Goal: Task Accomplishment & Management: Manage account settings

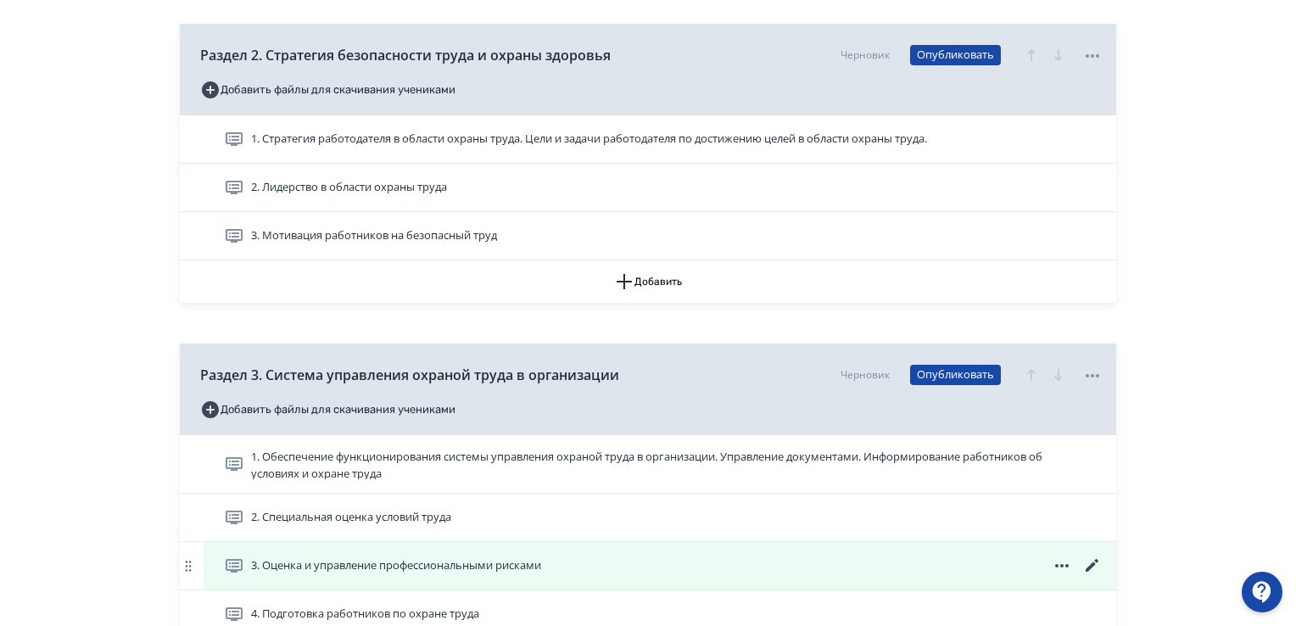
scroll to position [1018, 0]
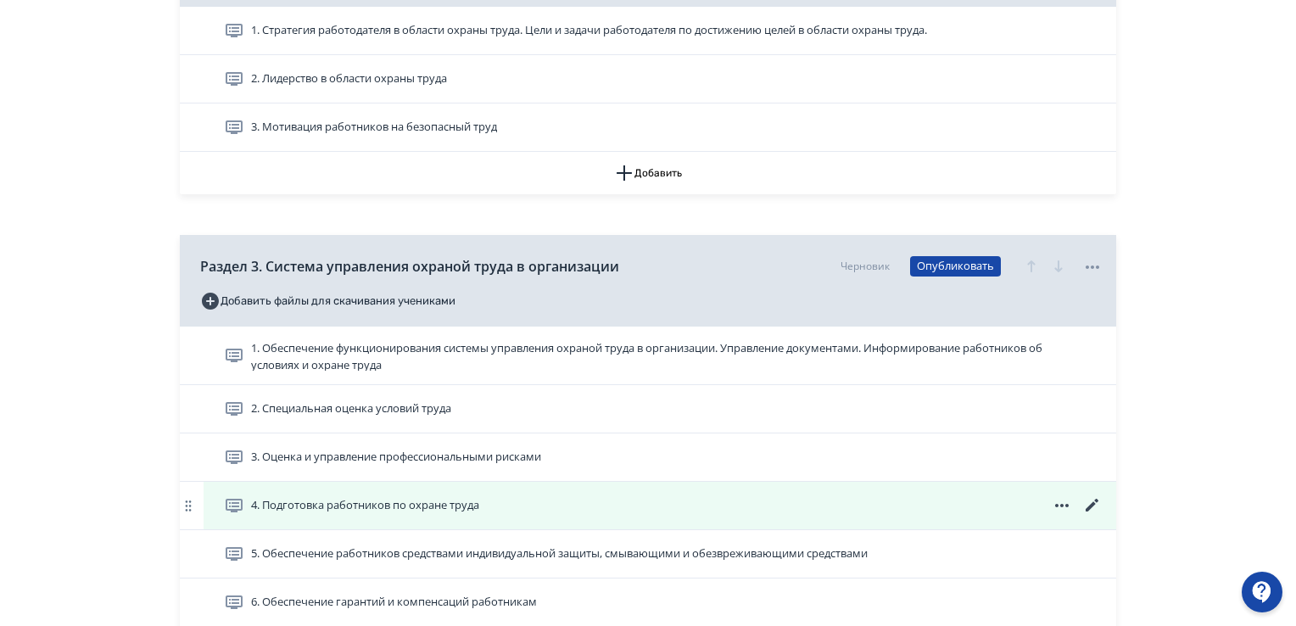
click at [1093, 500] on icon at bounding box center [1092, 505] width 20 height 20
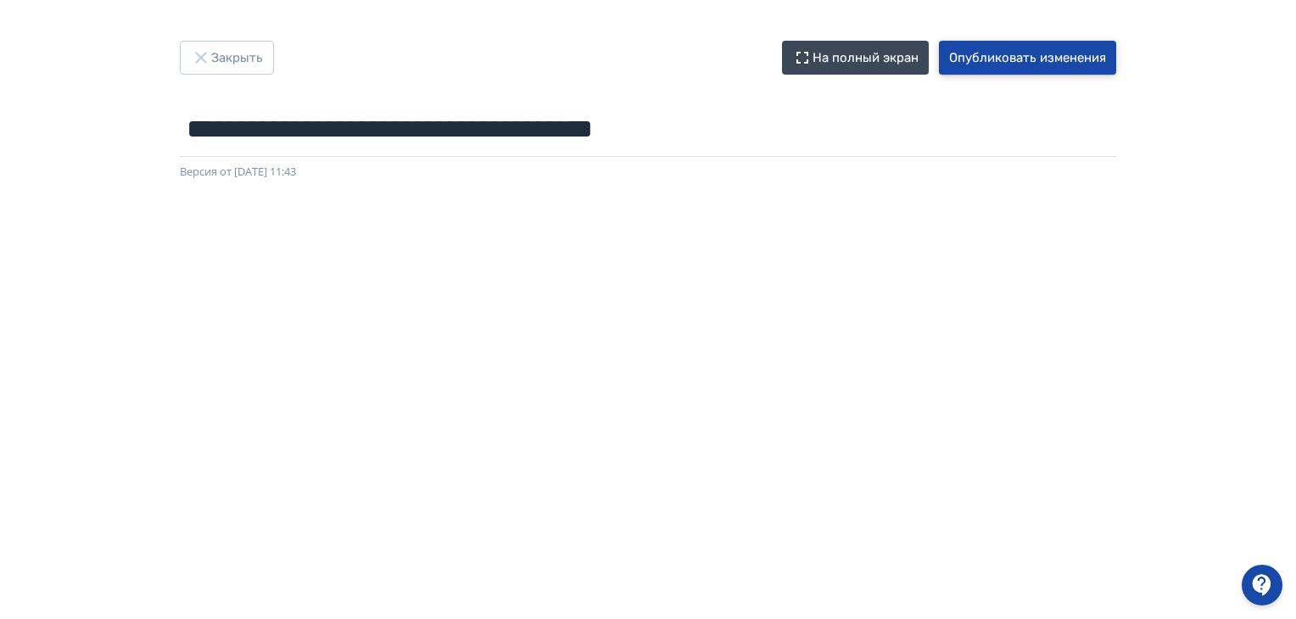
click at [997, 45] on button "Опубликовать изменения" at bounding box center [1027, 58] width 177 height 34
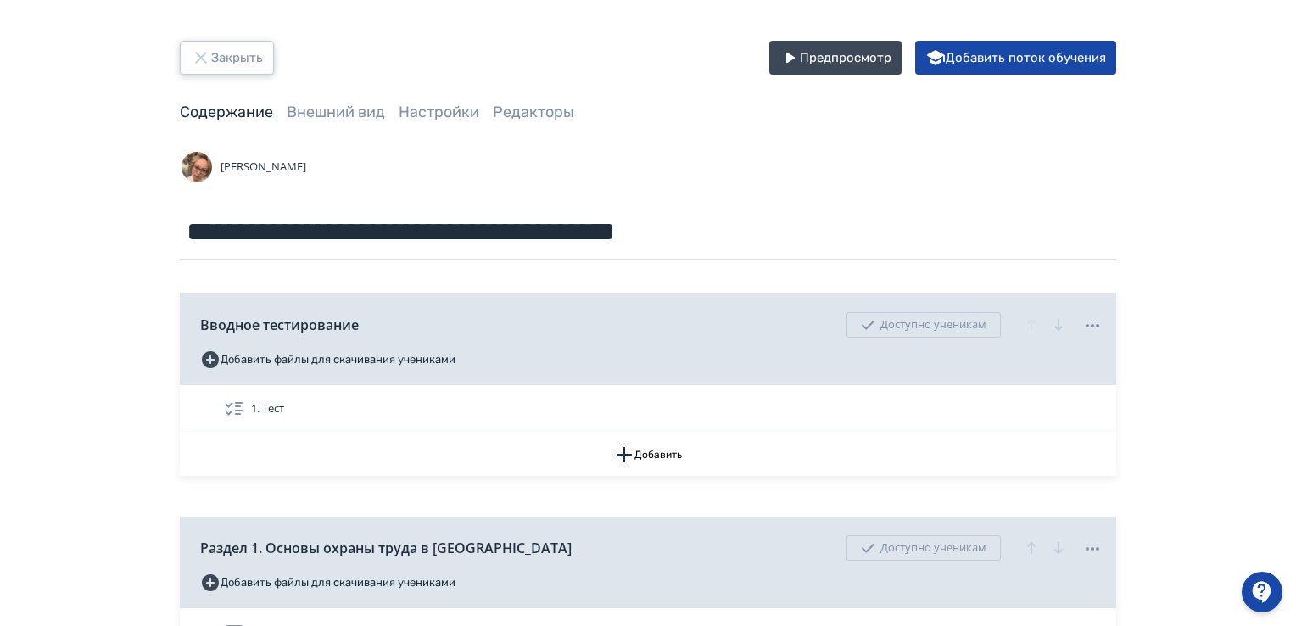
click at [216, 62] on button "Закрыть" at bounding box center [227, 58] width 94 height 34
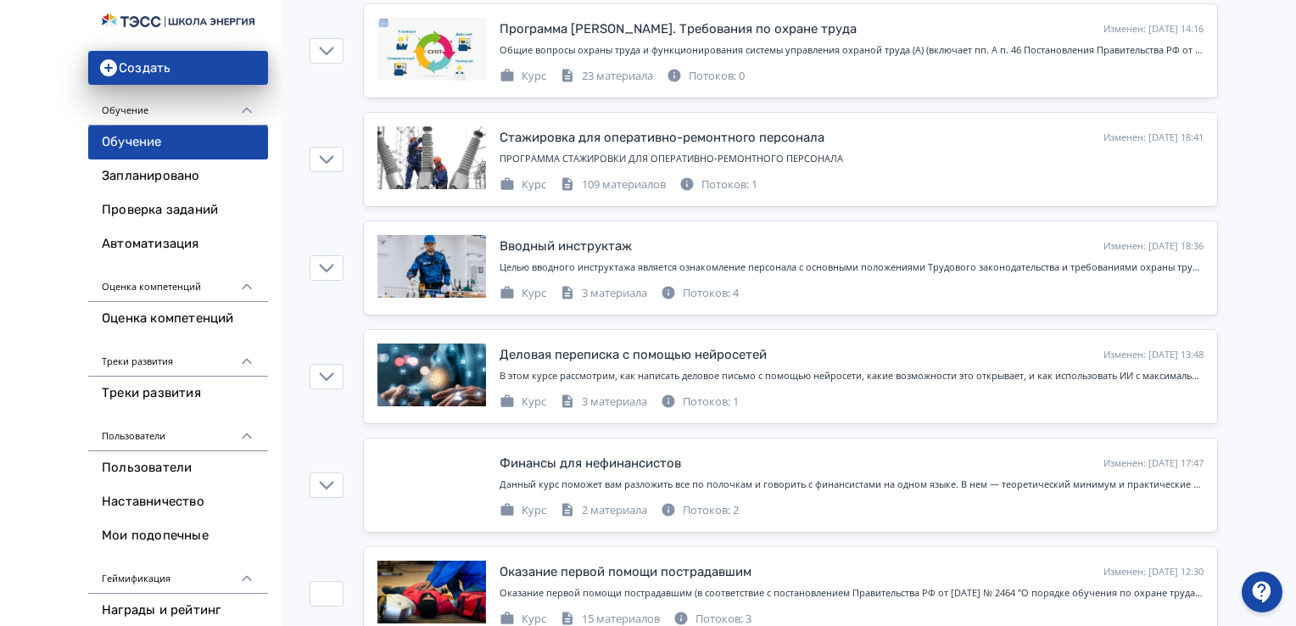
scroll to position [254, 0]
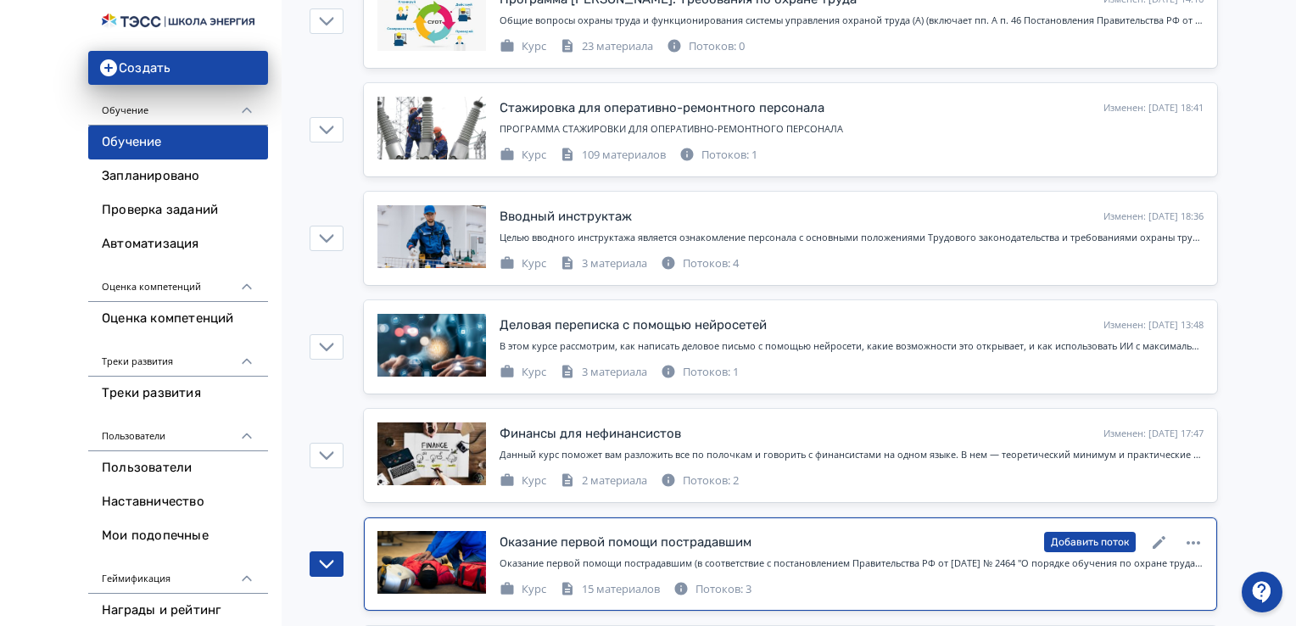
click at [724, 584] on div "Потоков: 3" at bounding box center [713, 589] width 78 height 17
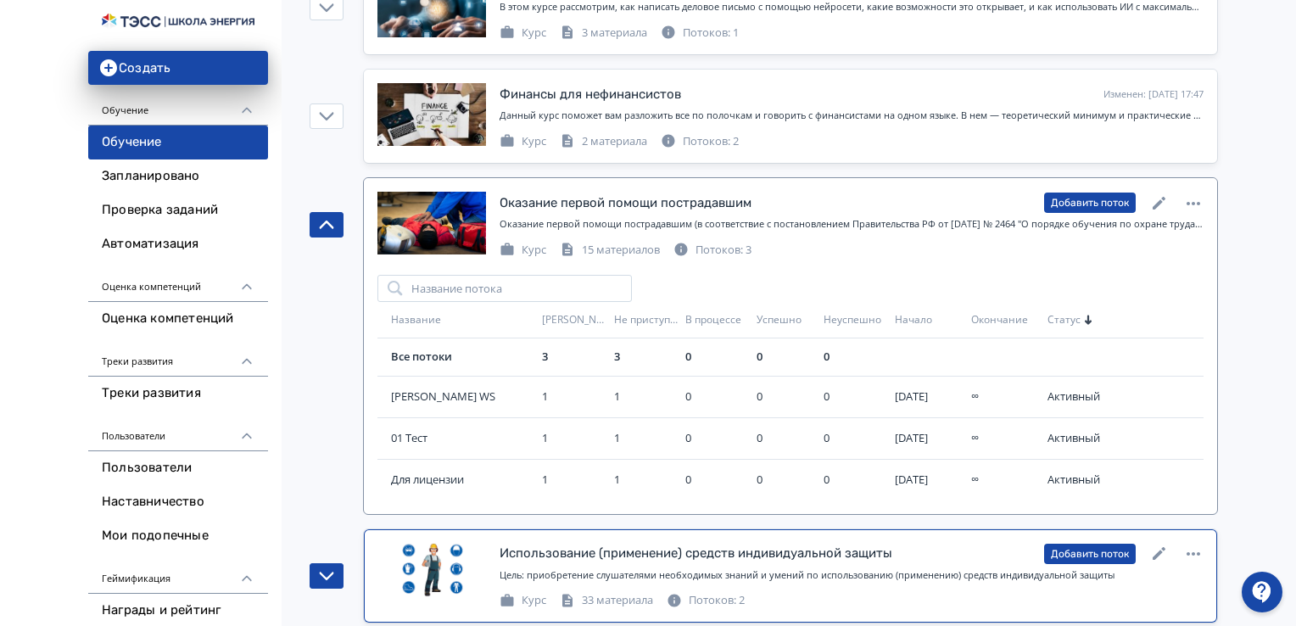
scroll to position [679, 0]
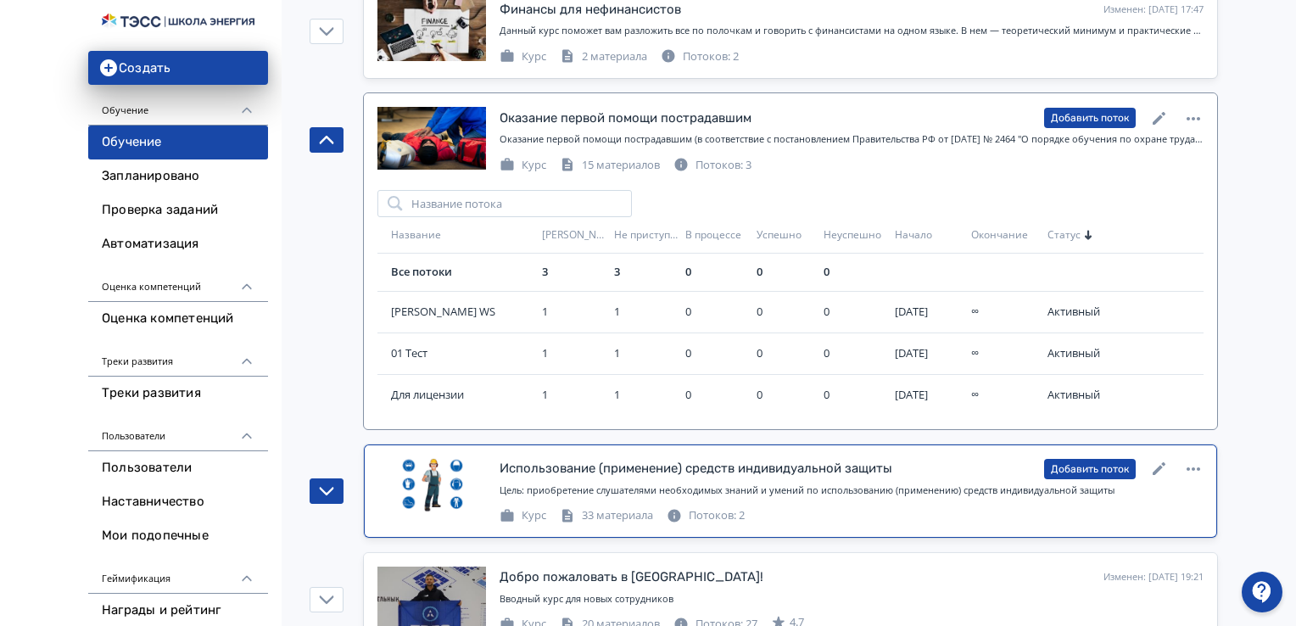
click at [741, 511] on div "Потоков: 2" at bounding box center [706, 515] width 78 height 17
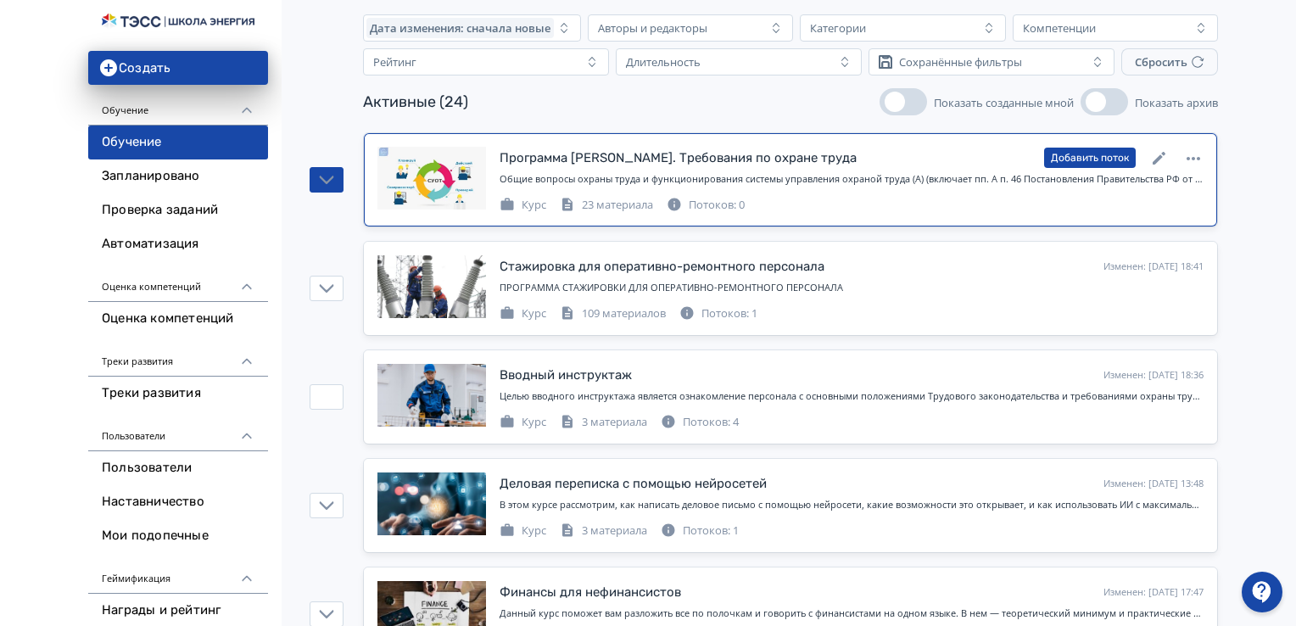
scroll to position [0, 0]
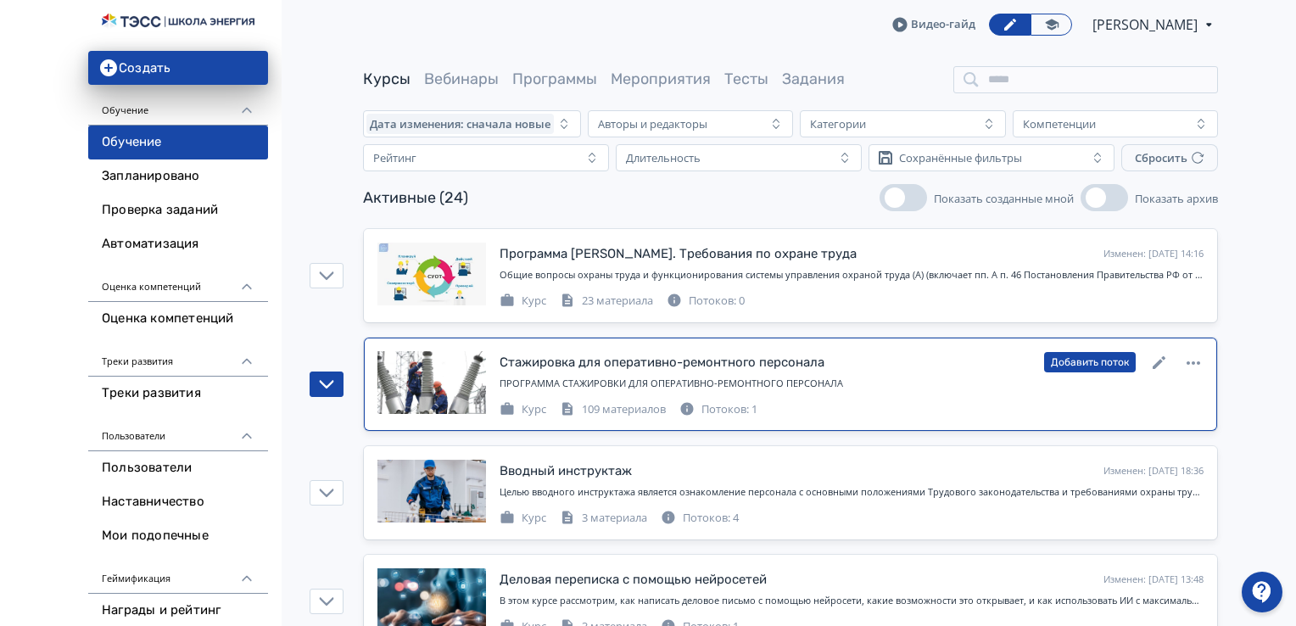
click at [727, 401] on div "Потоков: 1" at bounding box center [718, 409] width 78 height 17
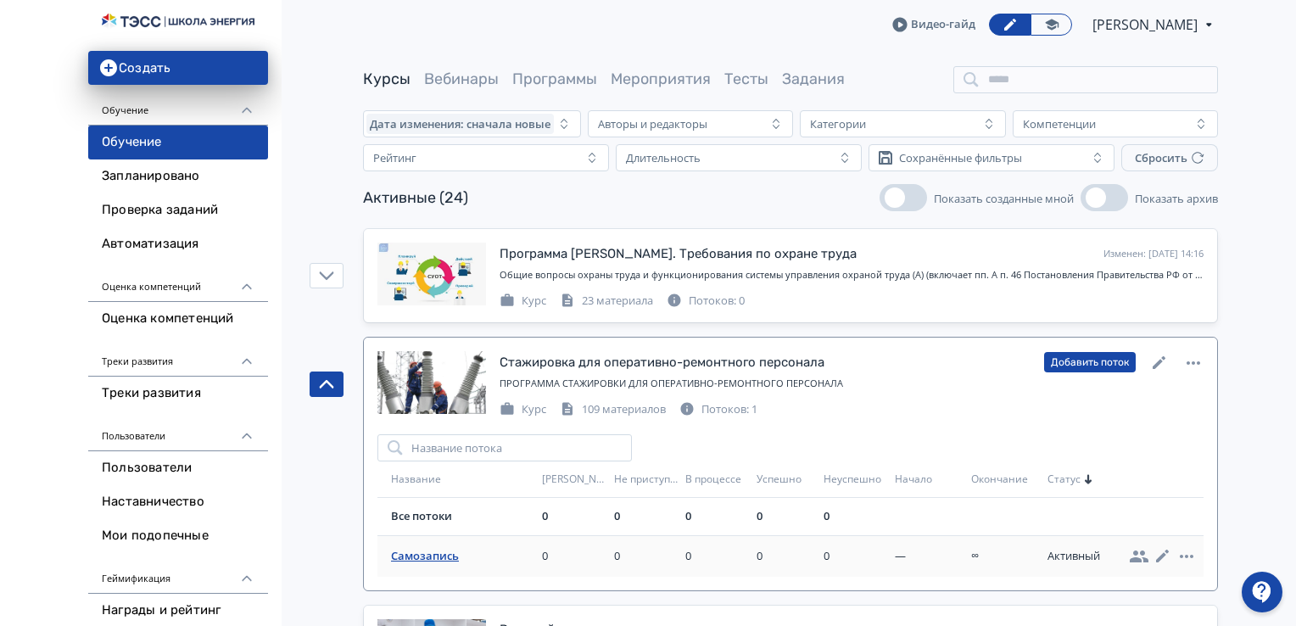
click at [402, 556] on span "Самозапись" at bounding box center [463, 556] width 144 height 17
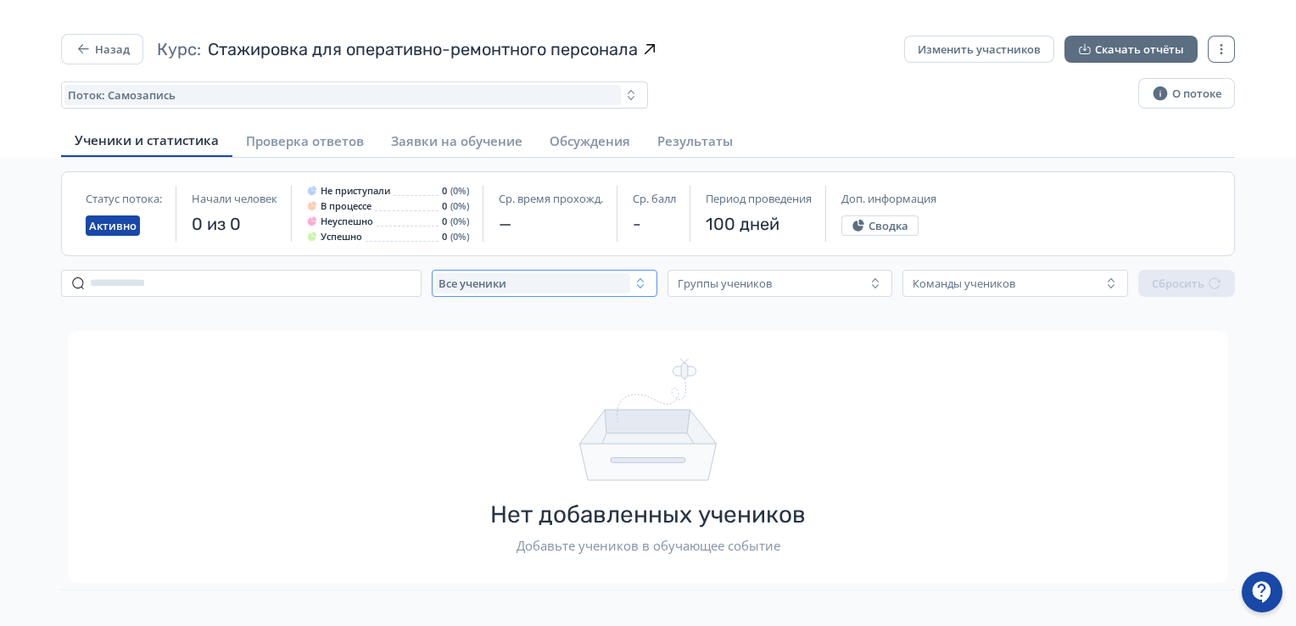
click at [550, 291] on div "Все ученики" at bounding box center [532, 283] width 195 height 20
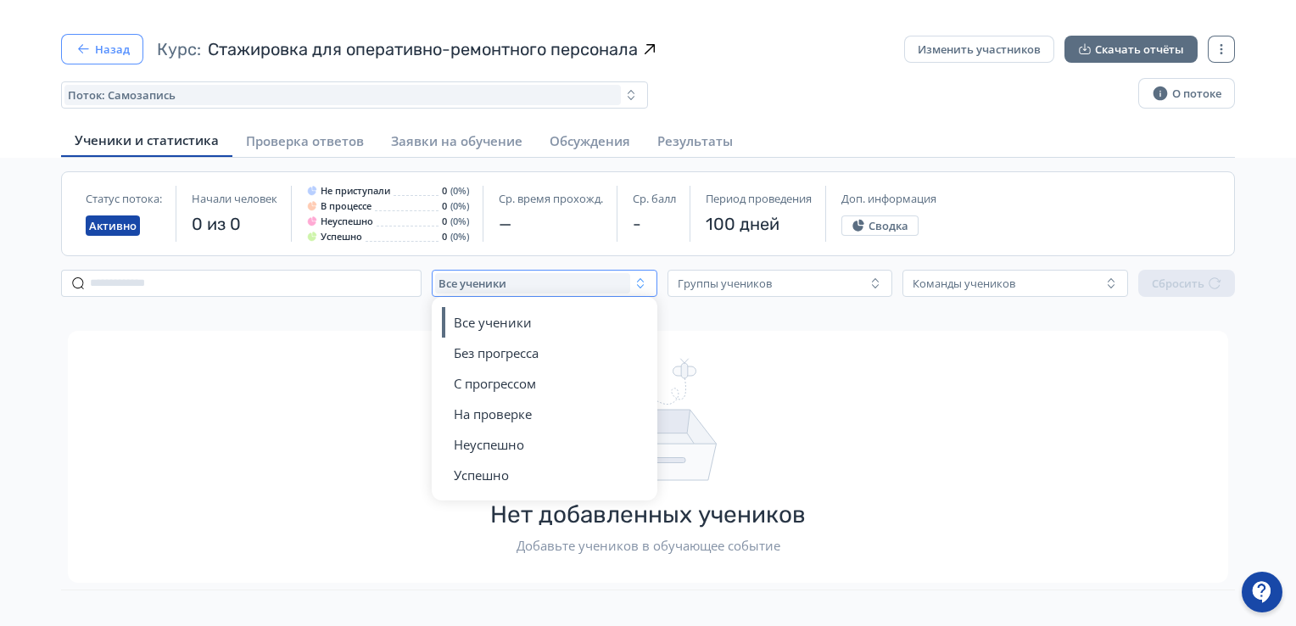
click at [109, 52] on button "Назад" at bounding box center [102, 49] width 82 height 31
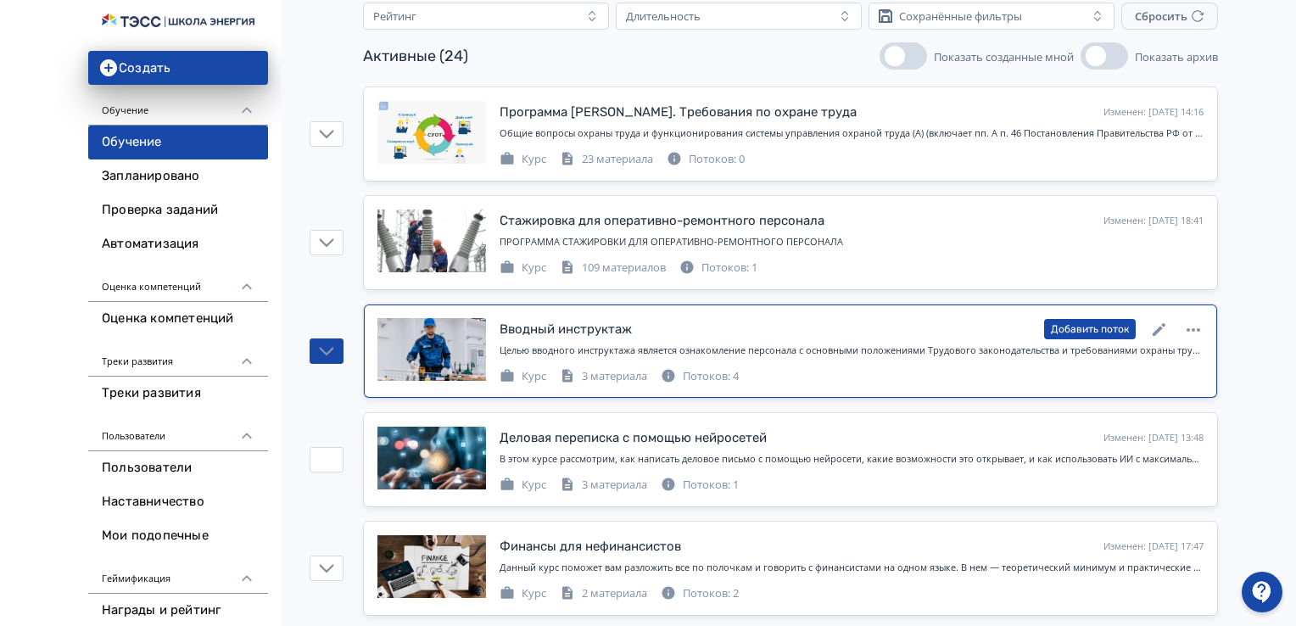
scroll to position [170, 0]
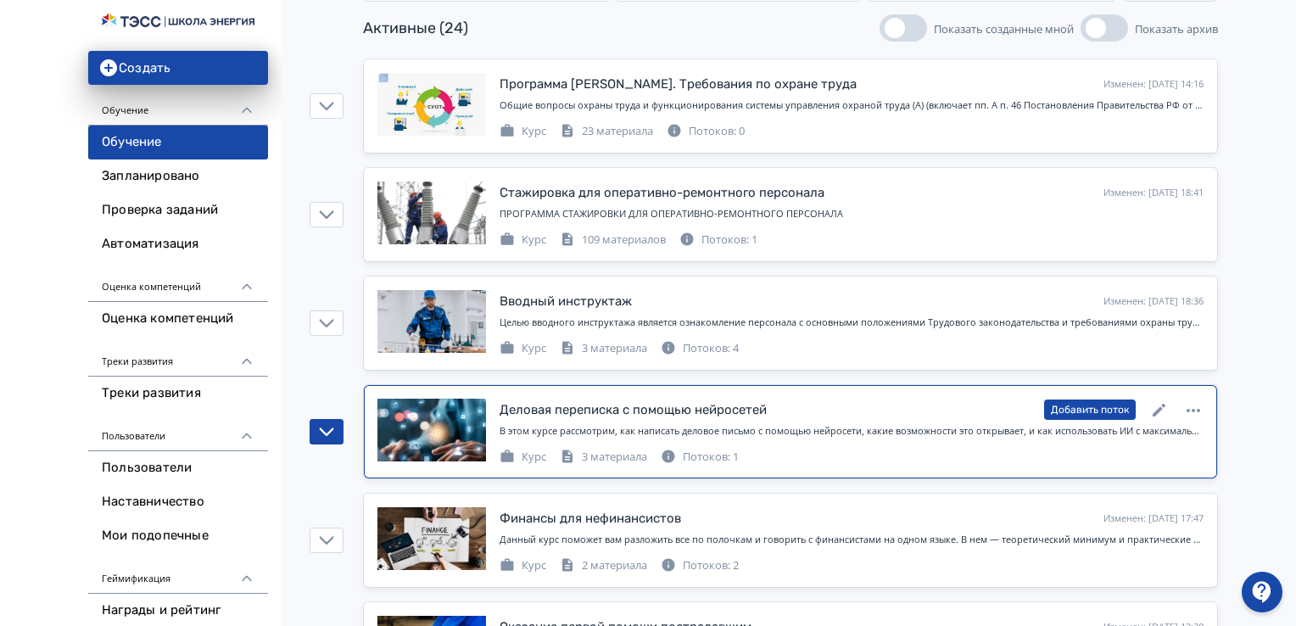
click at [714, 452] on div "Потоков: 1" at bounding box center [700, 457] width 78 height 17
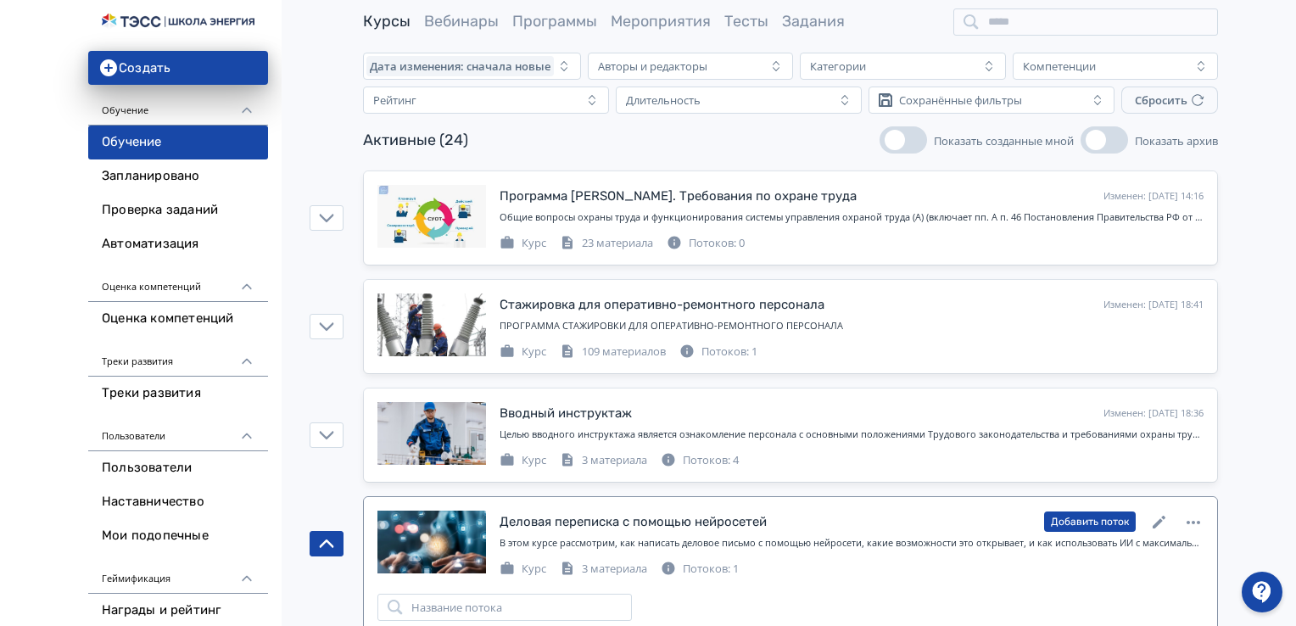
scroll to position [0, 0]
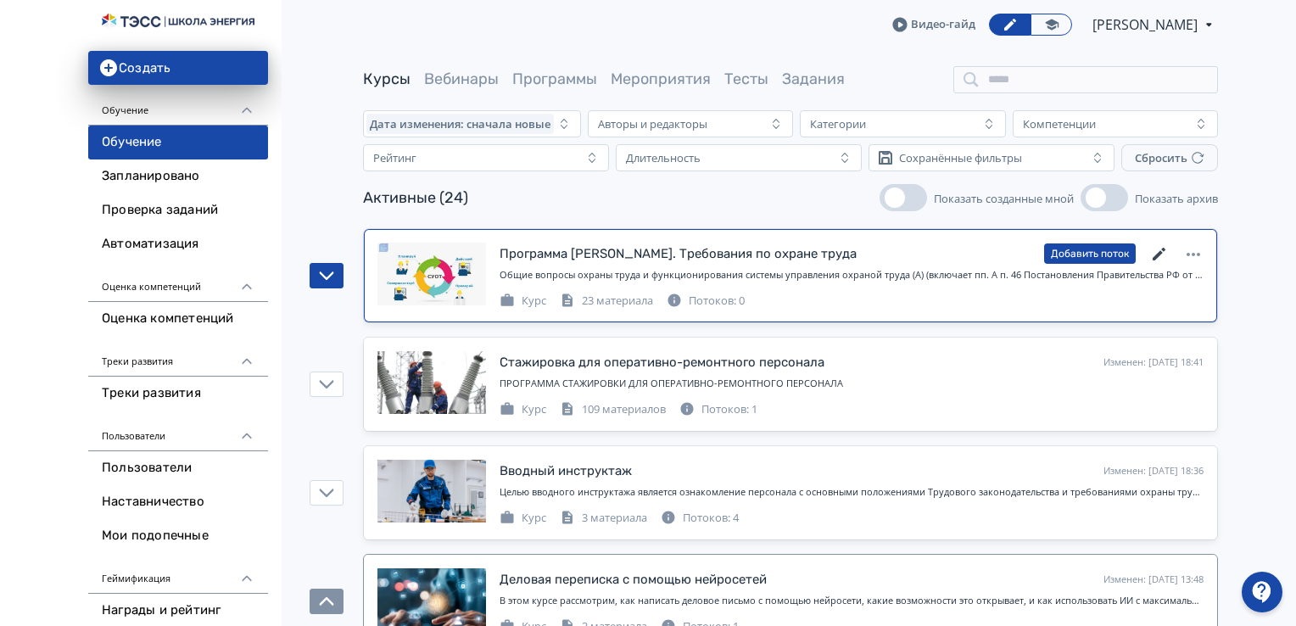
click at [1160, 245] on icon at bounding box center [1159, 254] width 20 height 20
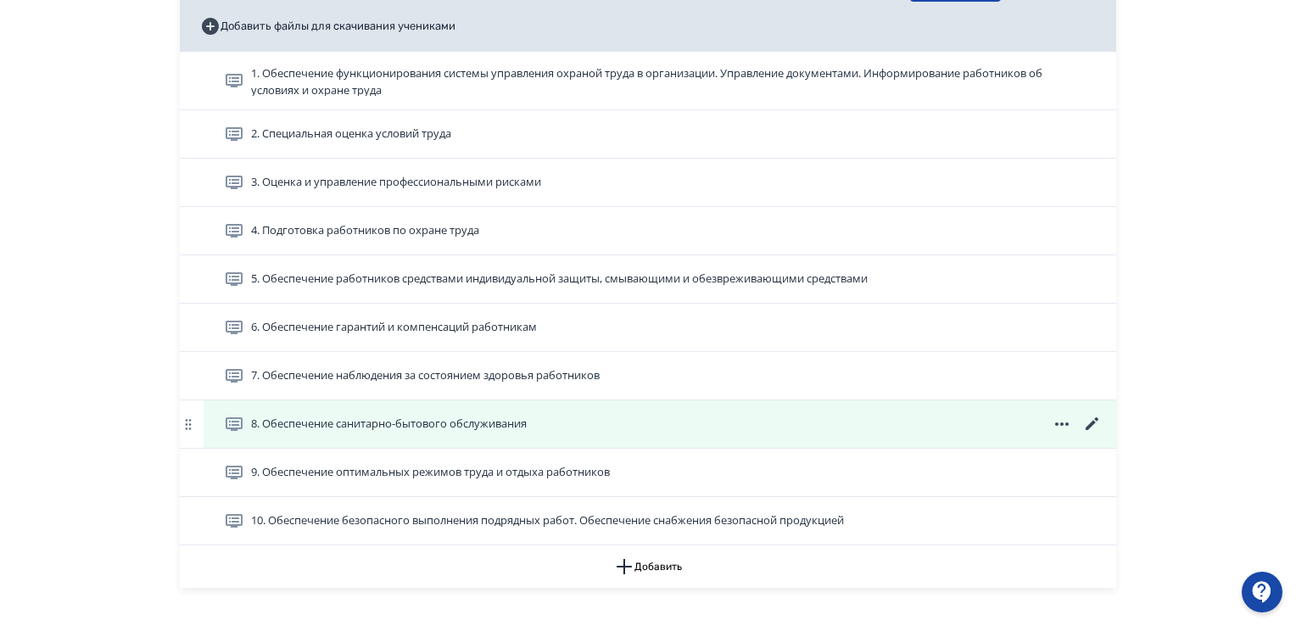
scroll to position [1272, 0]
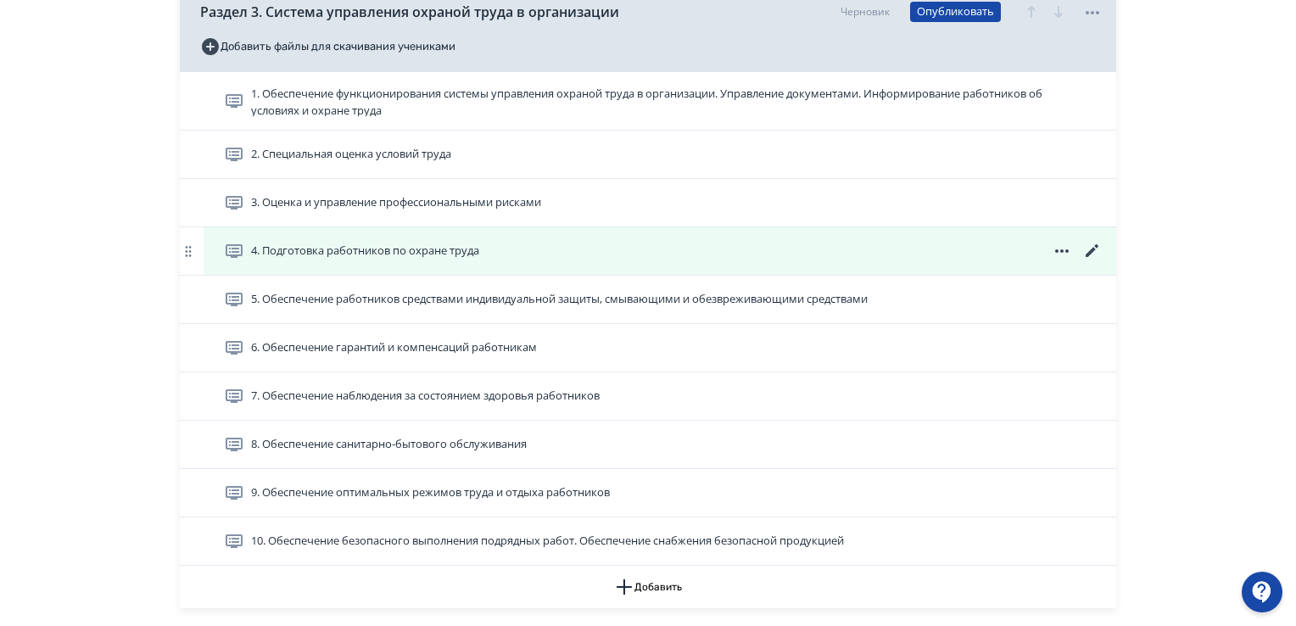
click at [1093, 246] on icon at bounding box center [1092, 251] width 20 height 20
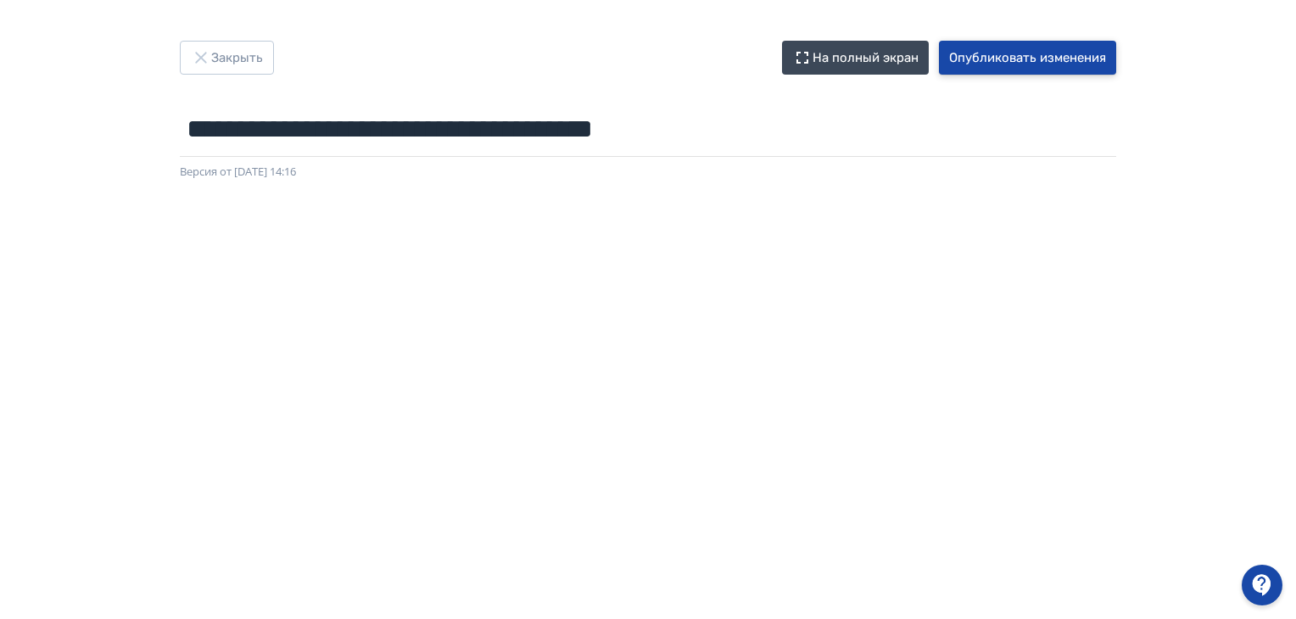
click at [1014, 59] on button "Опубликовать изменения" at bounding box center [1027, 58] width 177 height 34
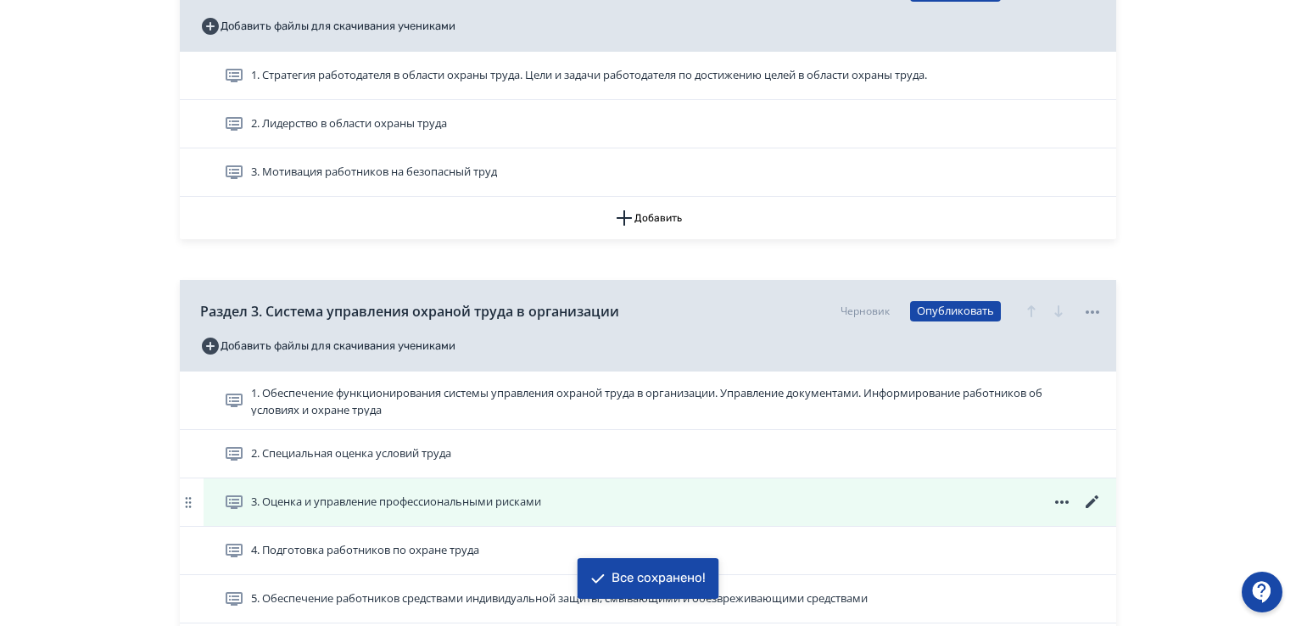
scroll to position [1103, 0]
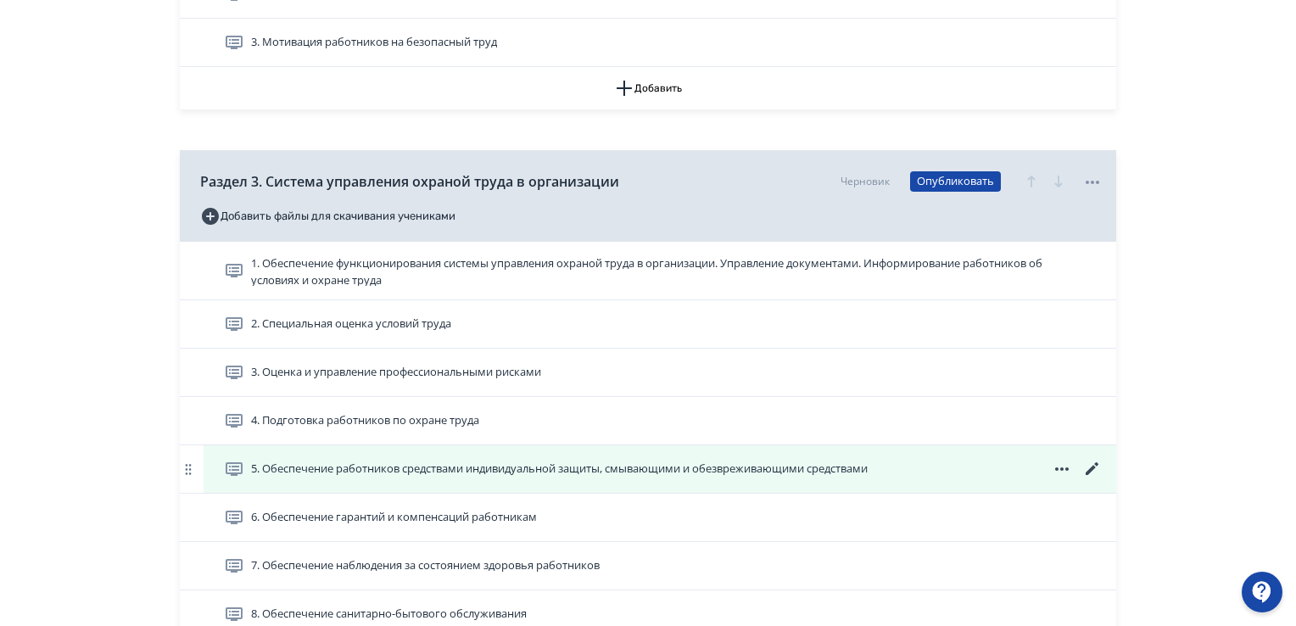
click at [1095, 467] on icon at bounding box center [1092, 469] width 20 height 20
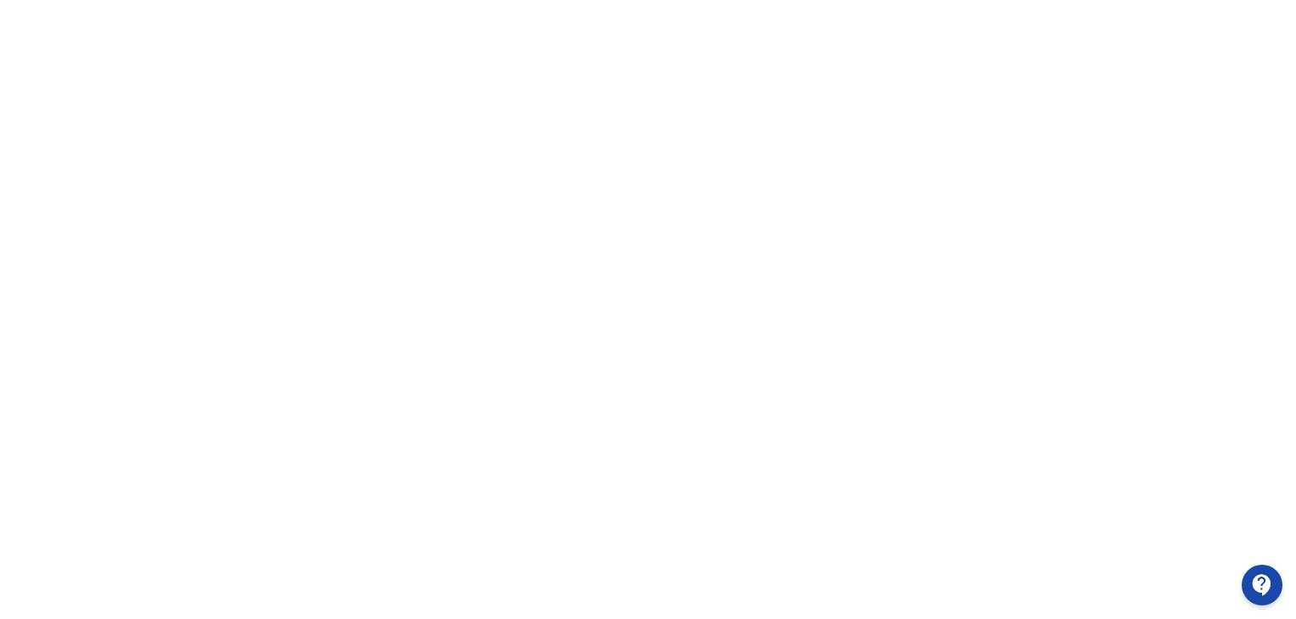
scroll to position [358, 0]
click at [4, 62] on div at bounding box center [648, 204] width 1296 height 763
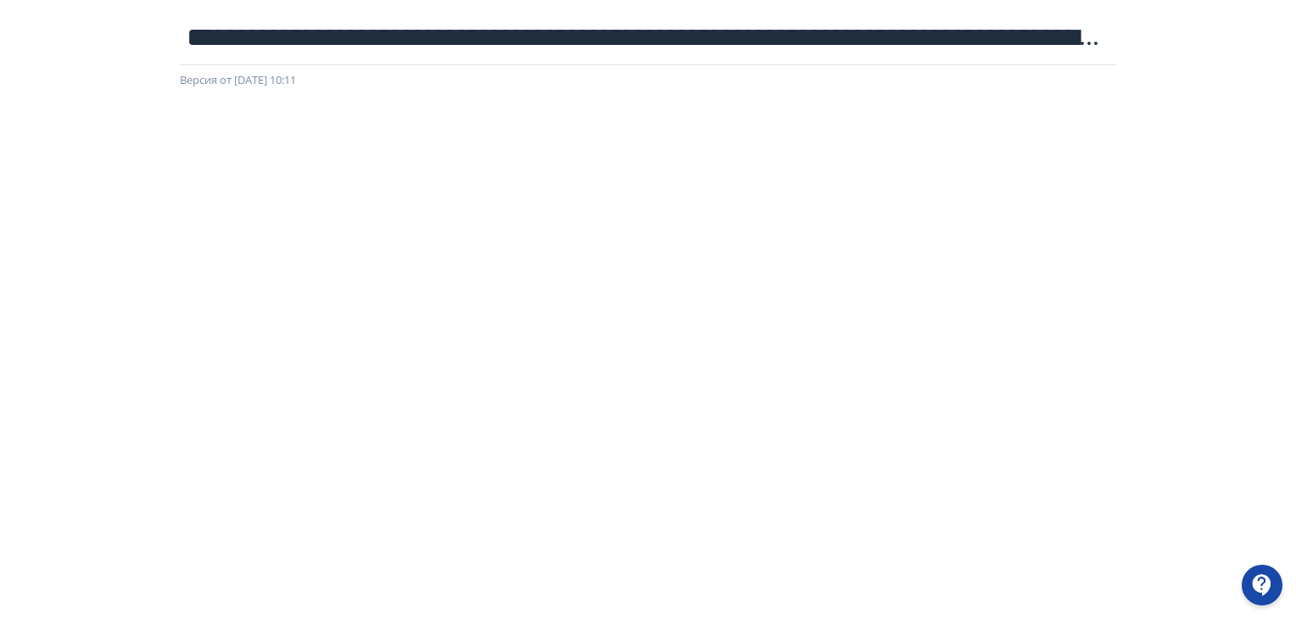
scroll to position [0, 3]
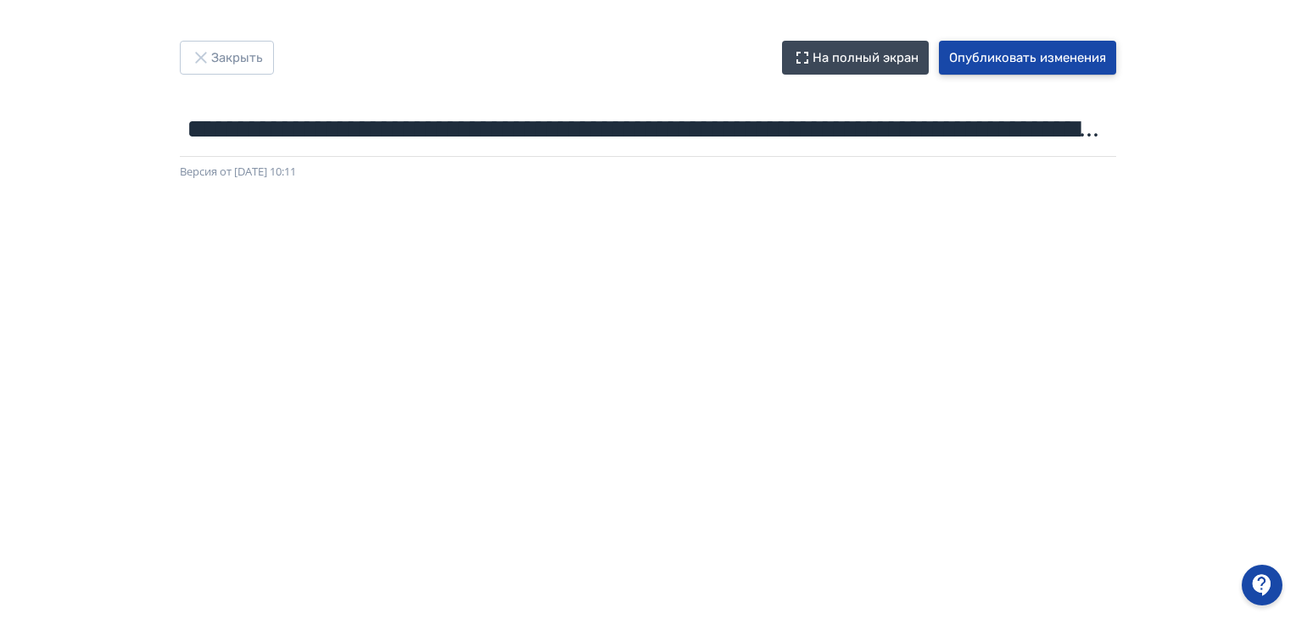
click at [1038, 59] on button "Опубликовать изменения" at bounding box center [1027, 58] width 177 height 34
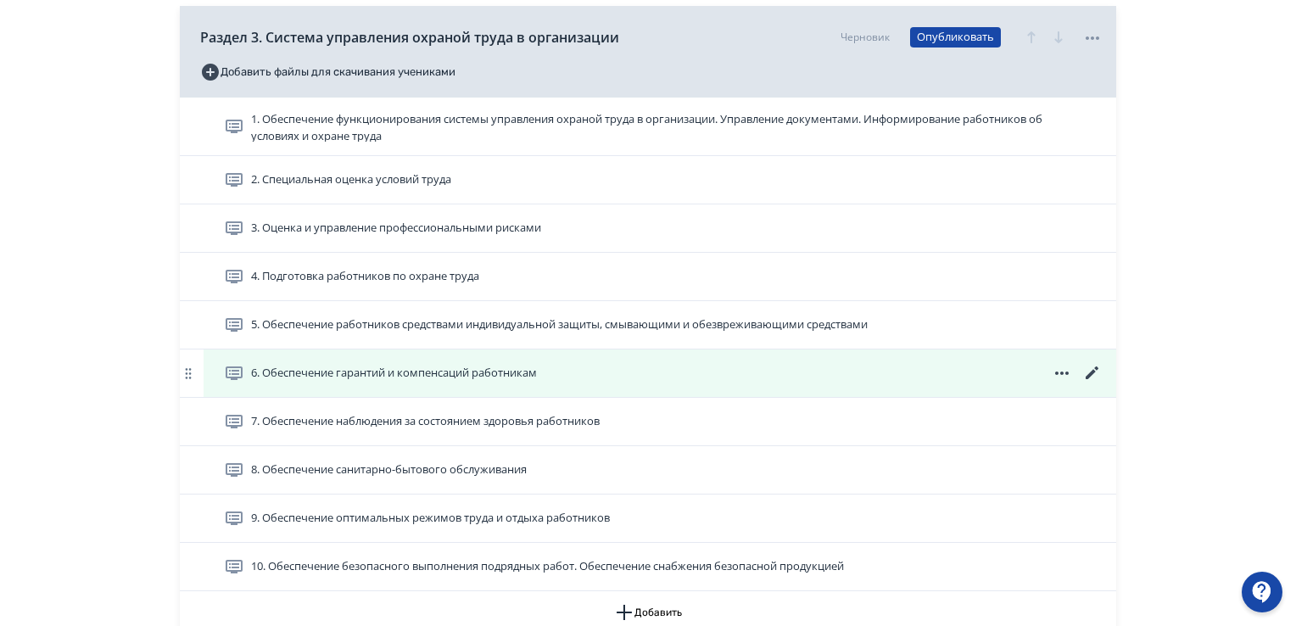
scroll to position [1272, 0]
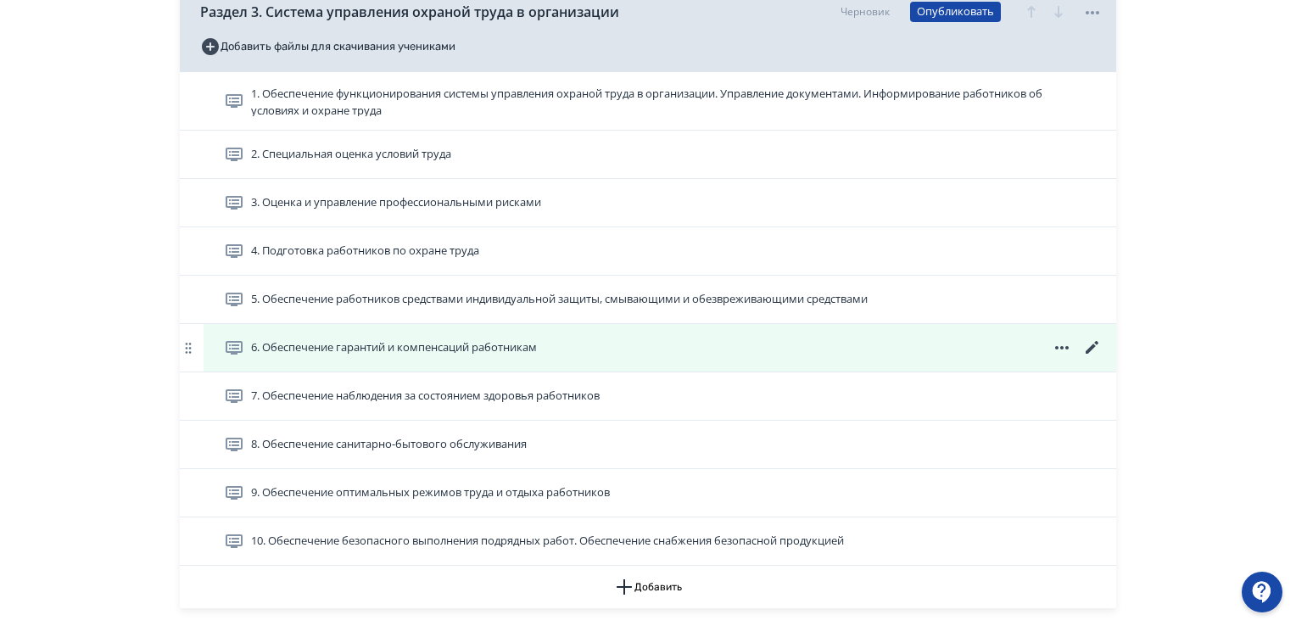
click at [1093, 346] on icon at bounding box center [1092, 347] width 13 height 13
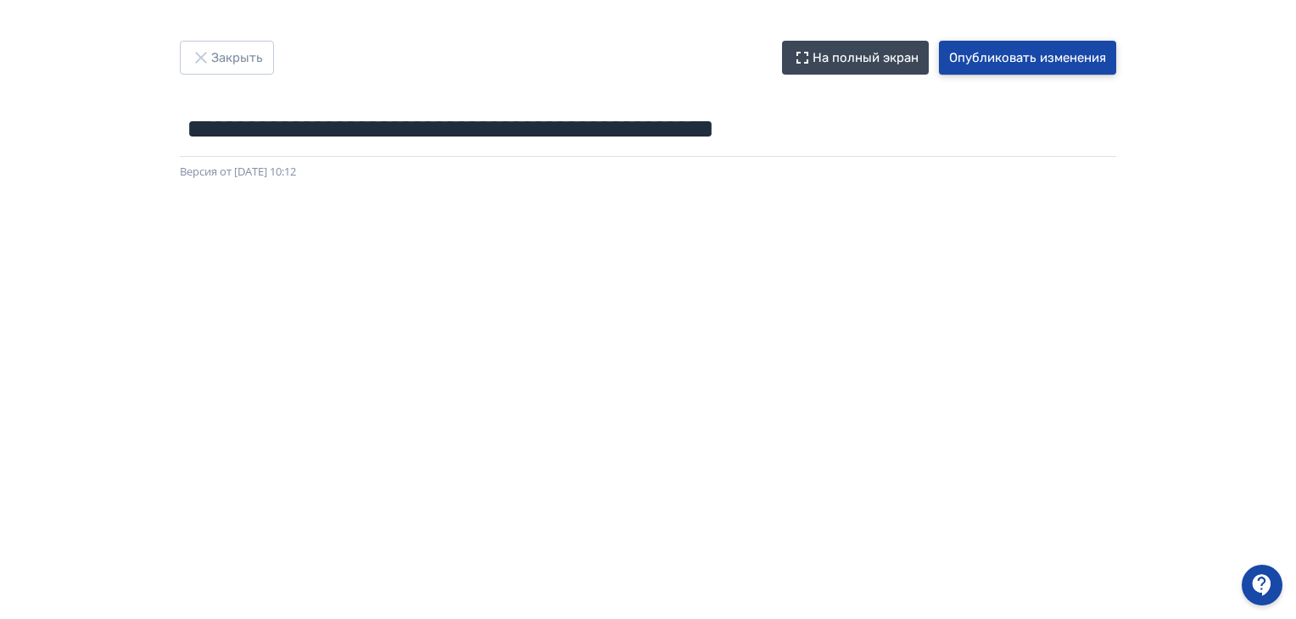
click at [1042, 62] on button "Опубликовать изменения" at bounding box center [1027, 58] width 177 height 34
